Goal: Transaction & Acquisition: Purchase product/service

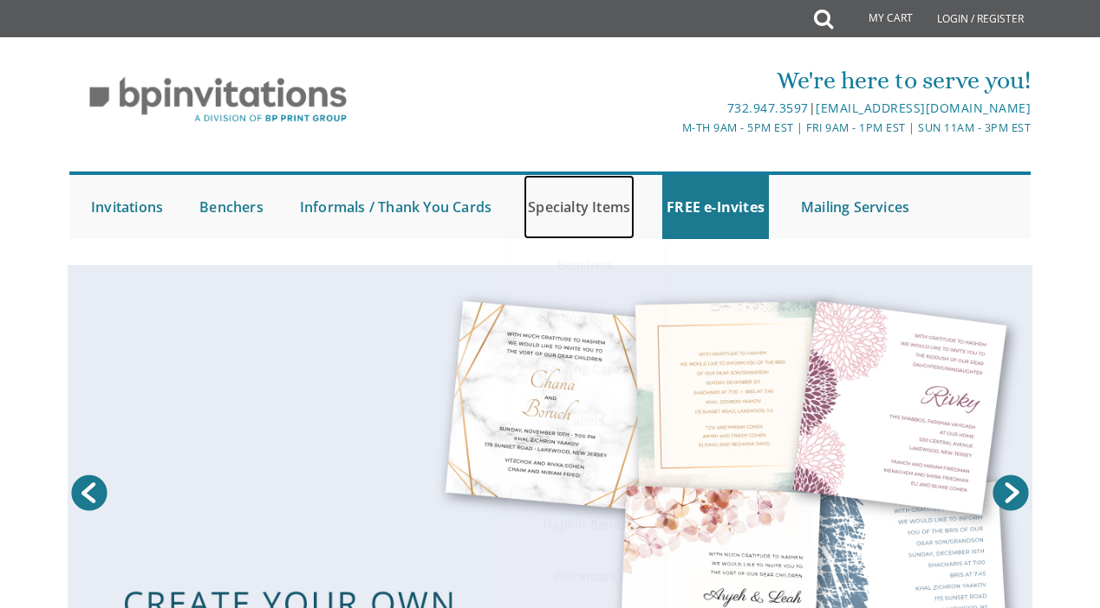
click at [545, 206] on link "Specialty Items" at bounding box center [578, 207] width 111 height 64
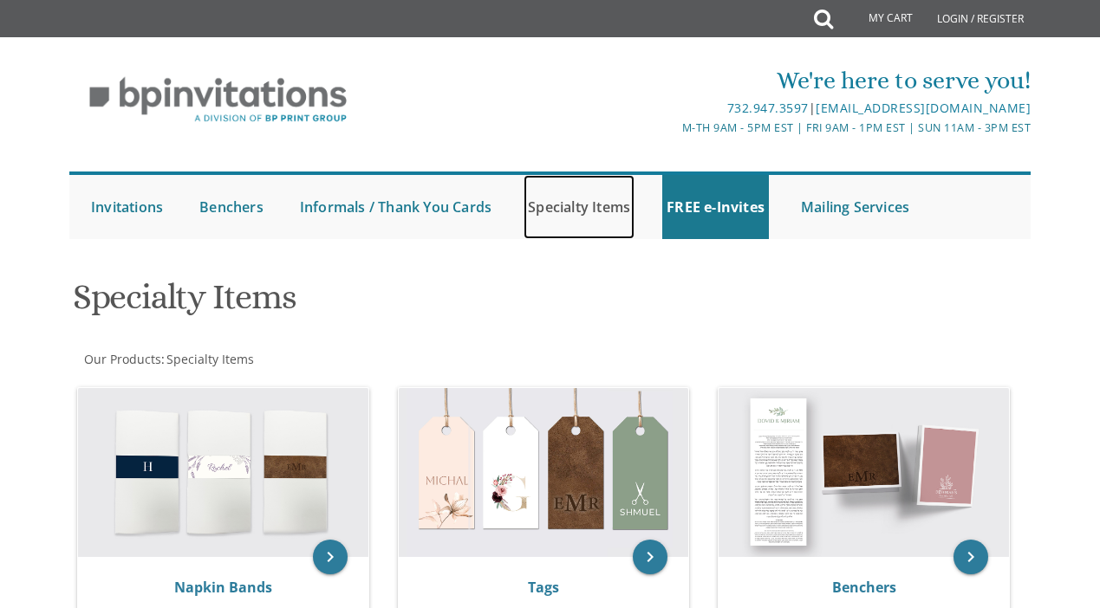
click at [587, 209] on link "Specialty Items" at bounding box center [578, 207] width 111 height 64
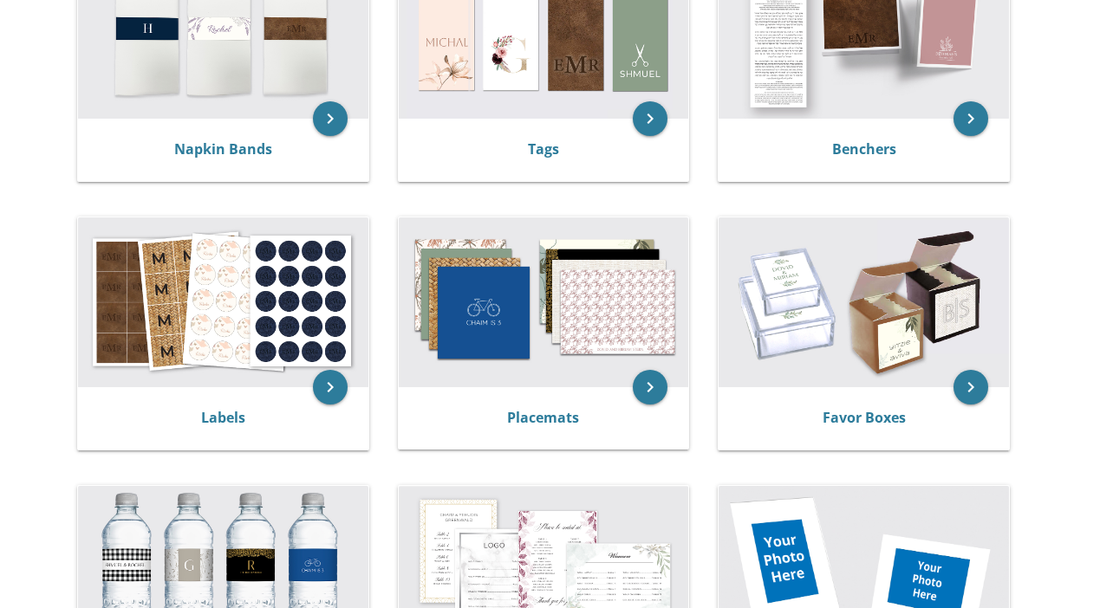
scroll to position [520, 0]
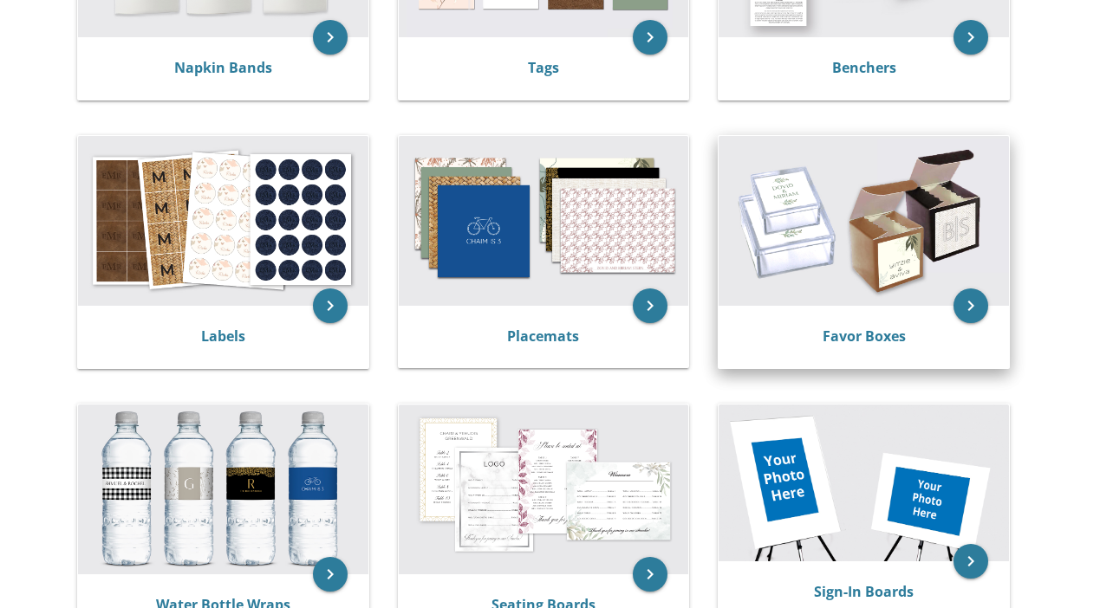
click at [888, 280] on img at bounding box center [863, 221] width 290 height 170
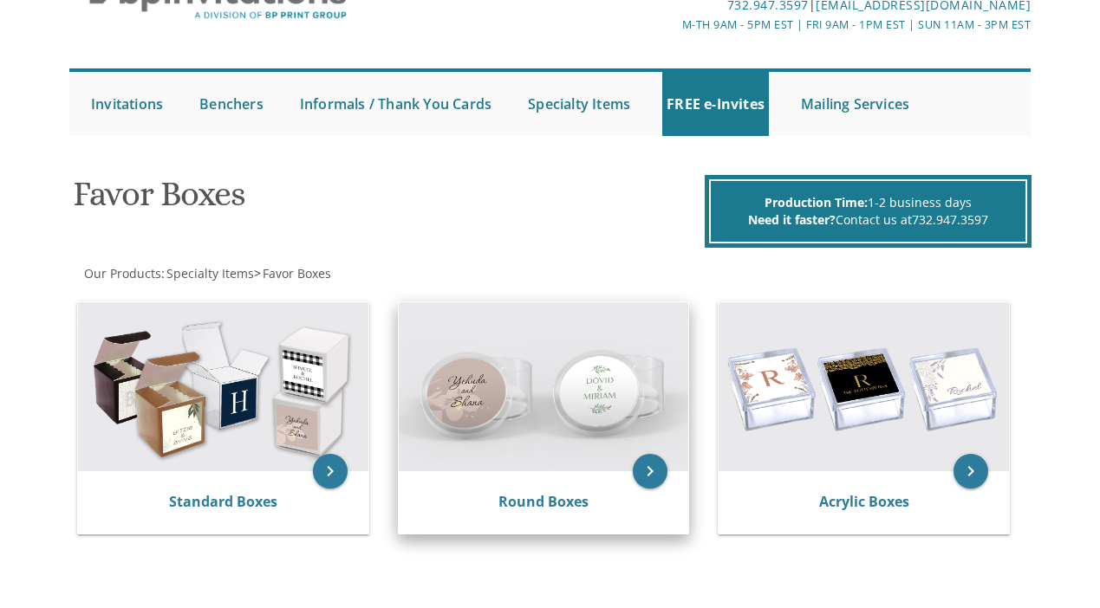
scroll to position [173, 0]
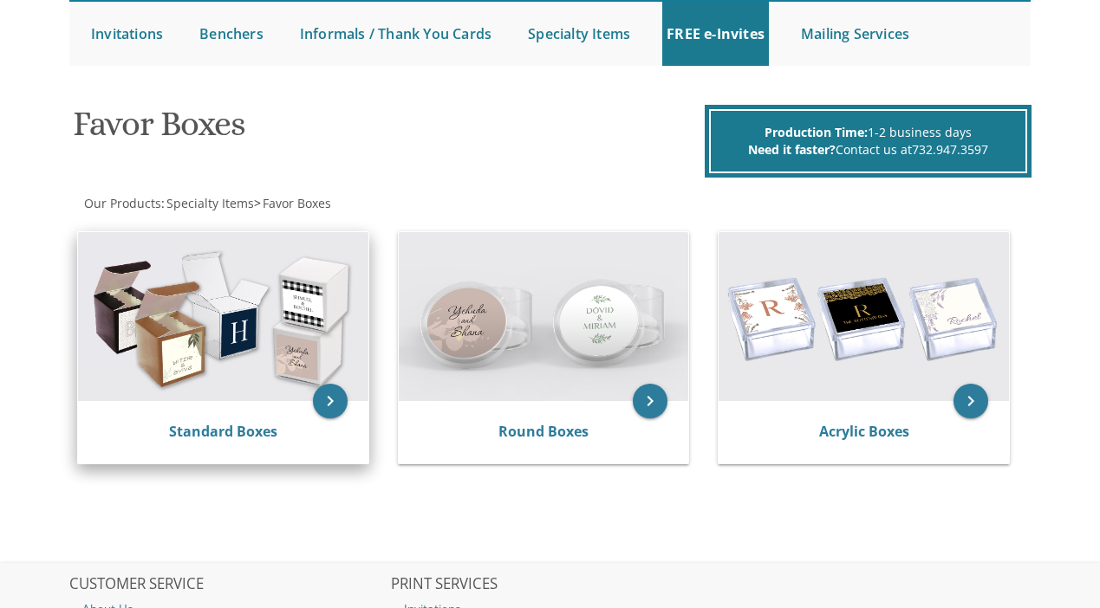
click at [275, 360] on img at bounding box center [223, 317] width 290 height 170
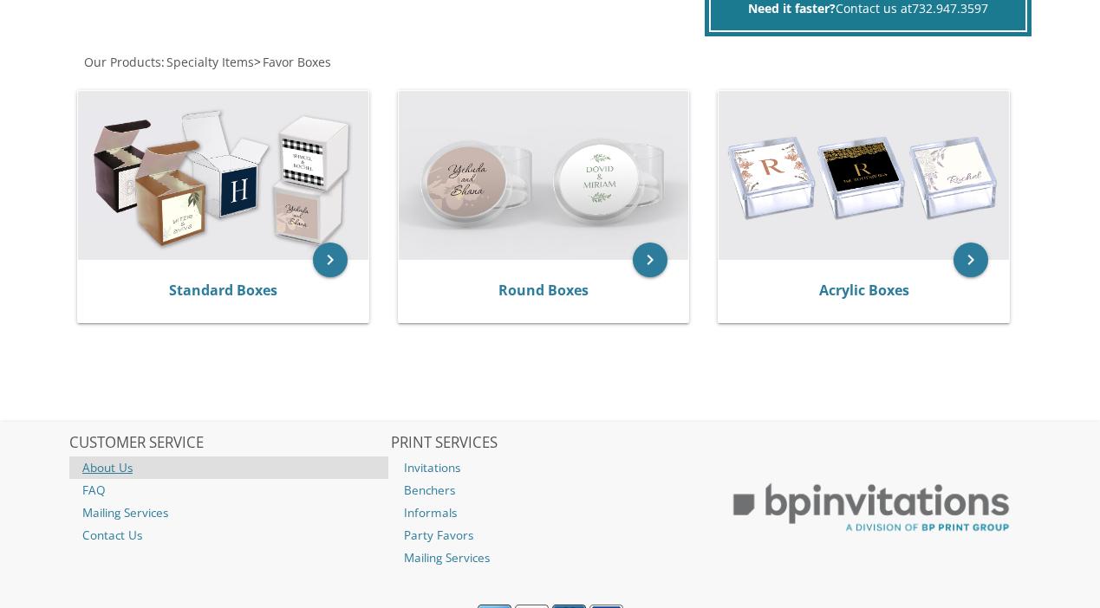
scroll to position [396, 0]
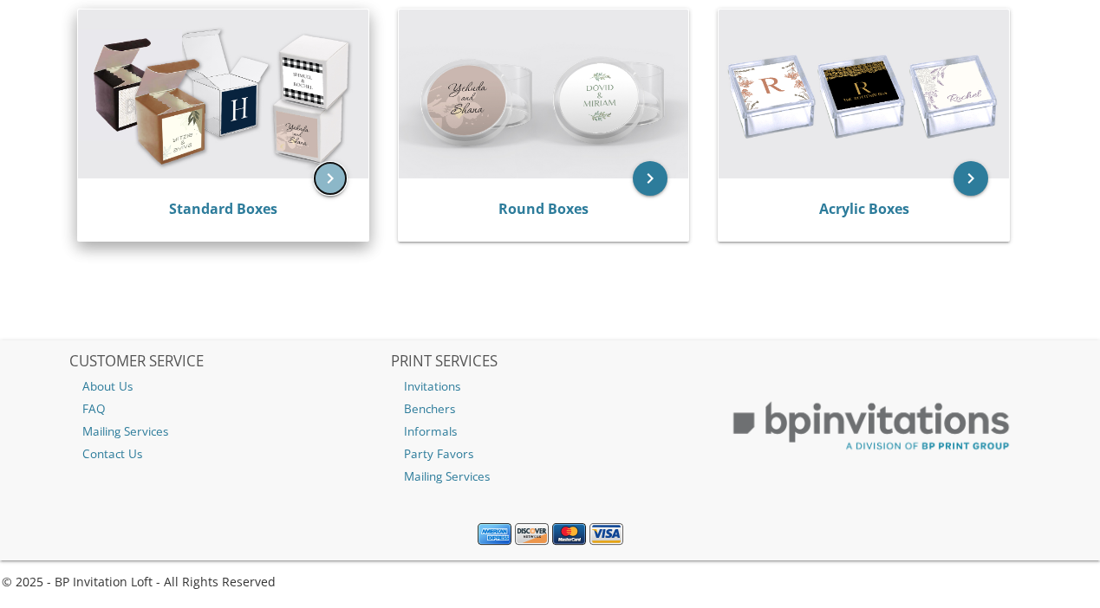
click at [336, 182] on icon "keyboard_arrow_right" at bounding box center [330, 178] width 35 height 35
click at [267, 204] on link "Standard Boxes" at bounding box center [223, 208] width 108 height 19
click at [207, 144] on img at bounding box center [223, 95] width 290 height 170
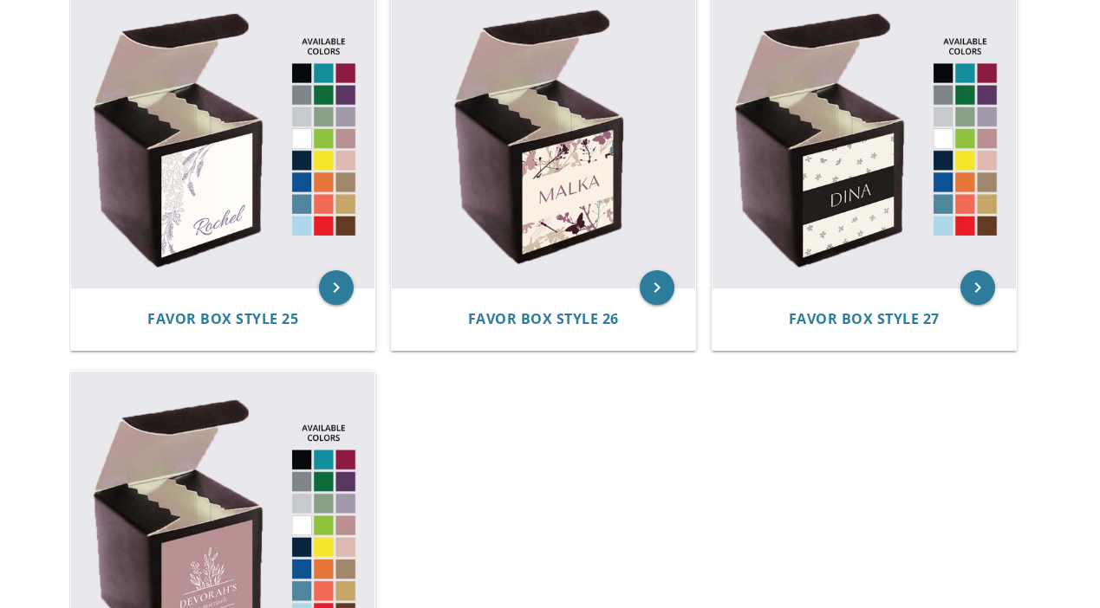
scroll to position [3726, 0]
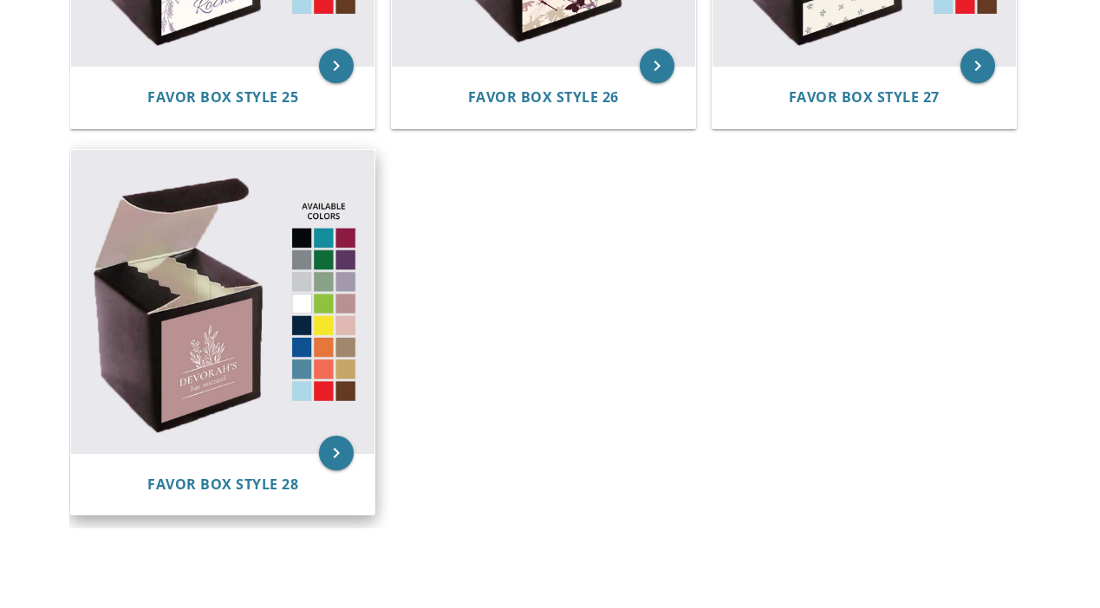
click at [255, 331] on img at bounding box center [222, 301] width 303 height 303
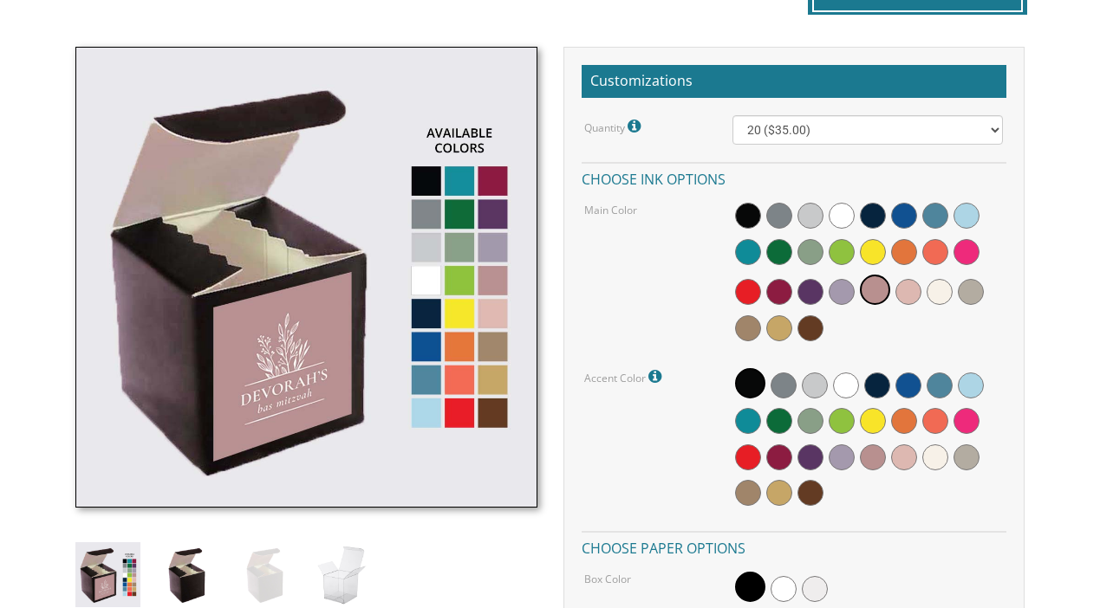
scroll to position [607, 0]
